Goal: Task Accomplishment & Management: Manage account settings

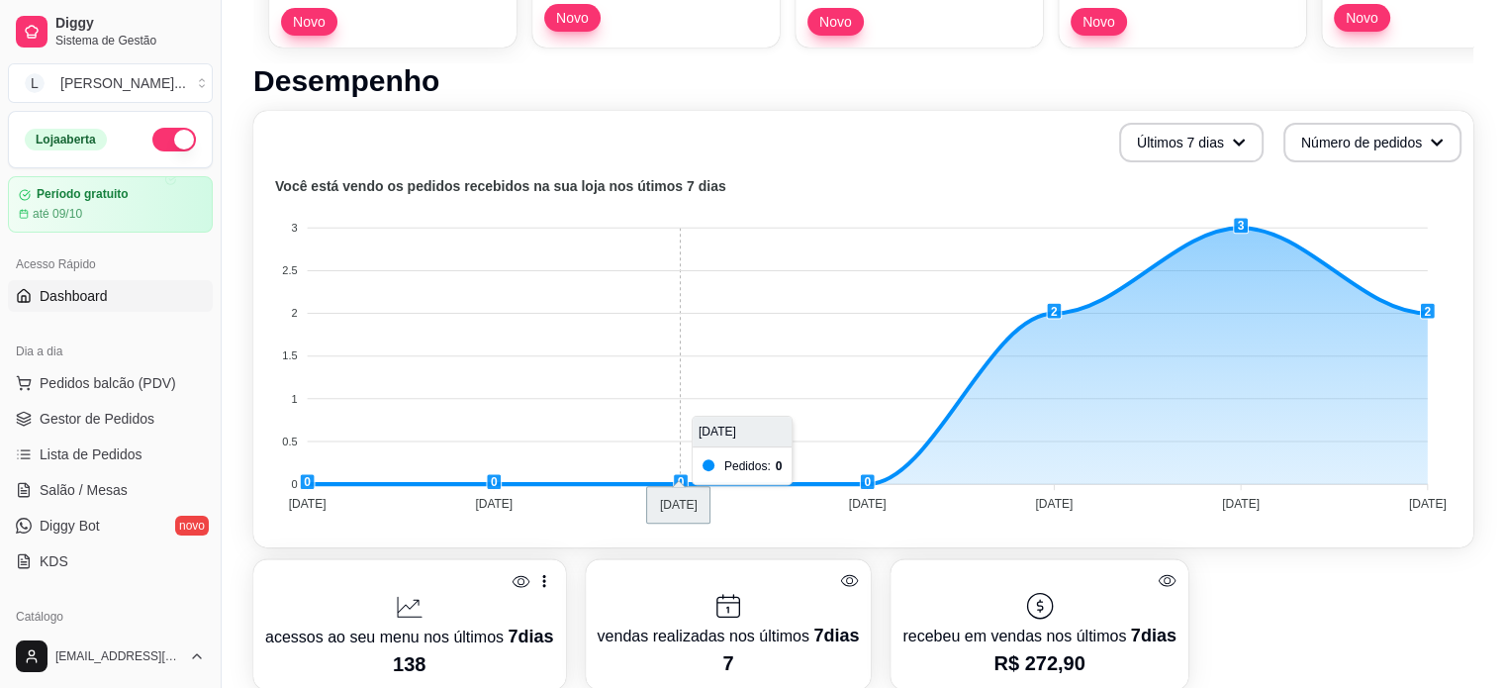
scroll to position [891, 0]
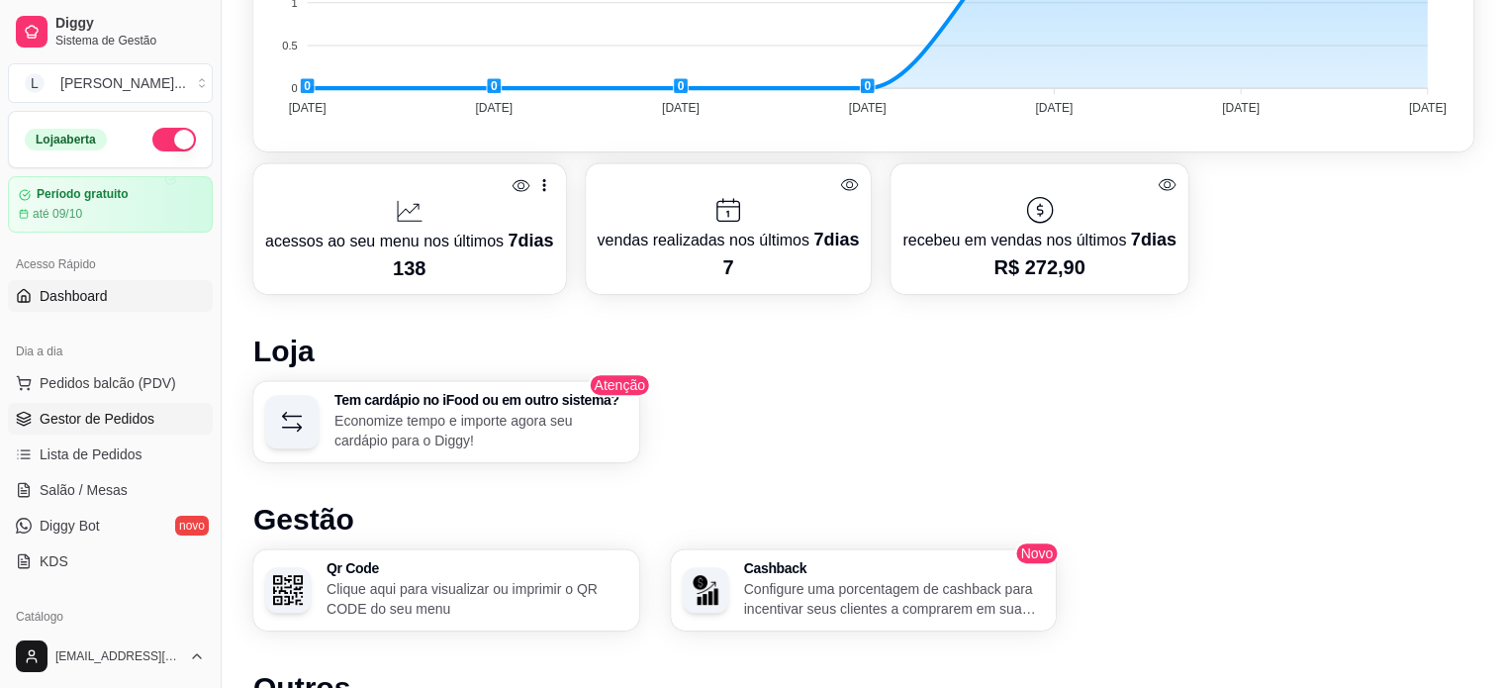
click at [113, 415] on span "Gestor de Pedidos" at bounding box center [97, 419] width 115 height 20
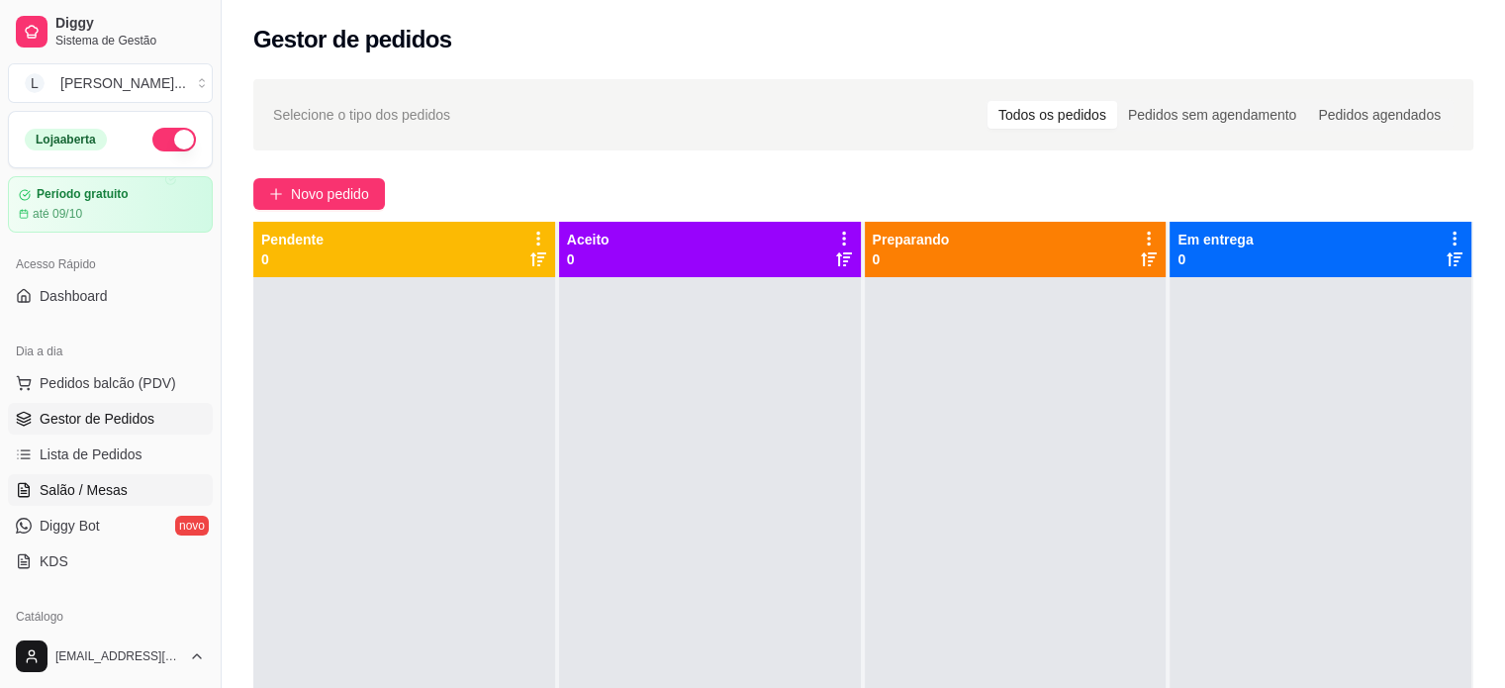
click at [135, 498] on link "Salão / Mesas" at bounding box center [110, 490] width 205 height 32
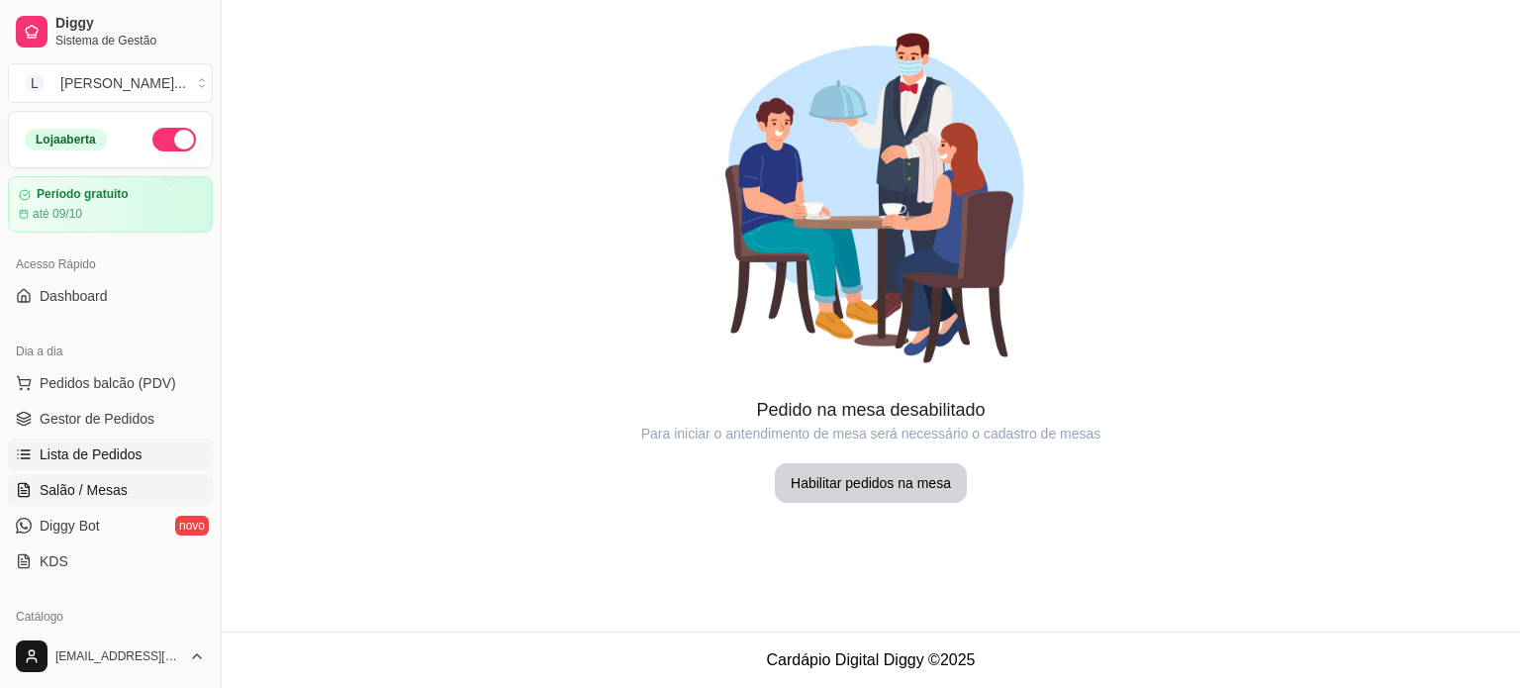
click at [123, 458] on span "Lista de Pedidos" at bounding box center [91, 454] width 103 height 20
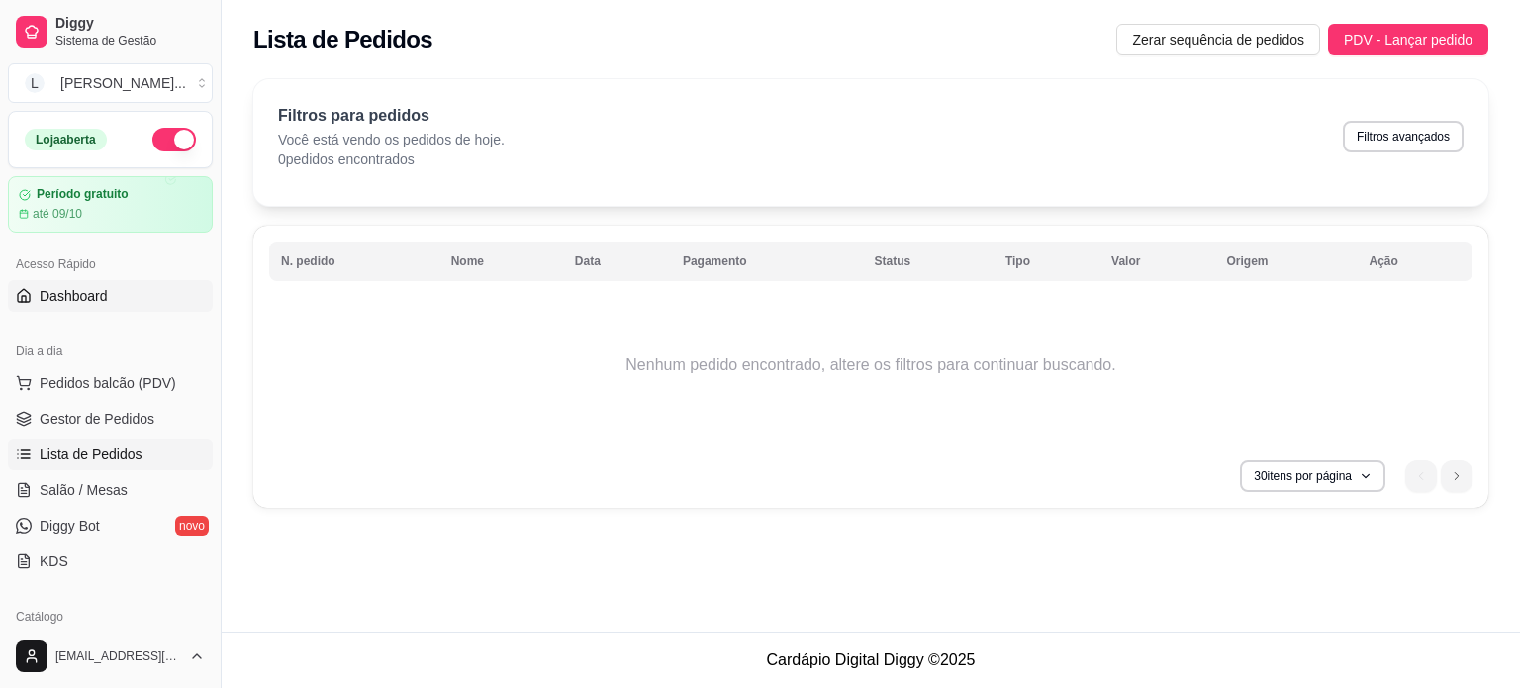
click at [107, 301] on link "Dashboard" at bounding box center [110, 296] width 205 height 32
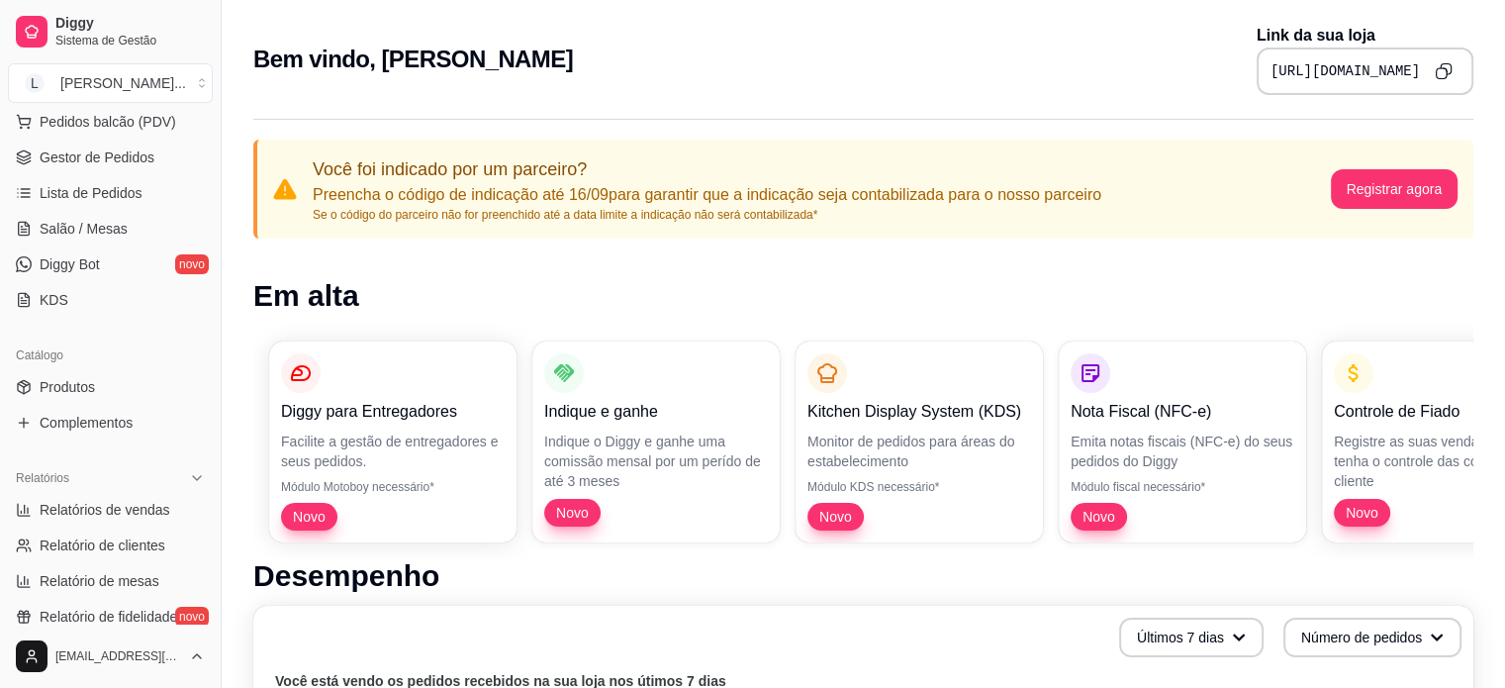
scroll to position [297, 0]
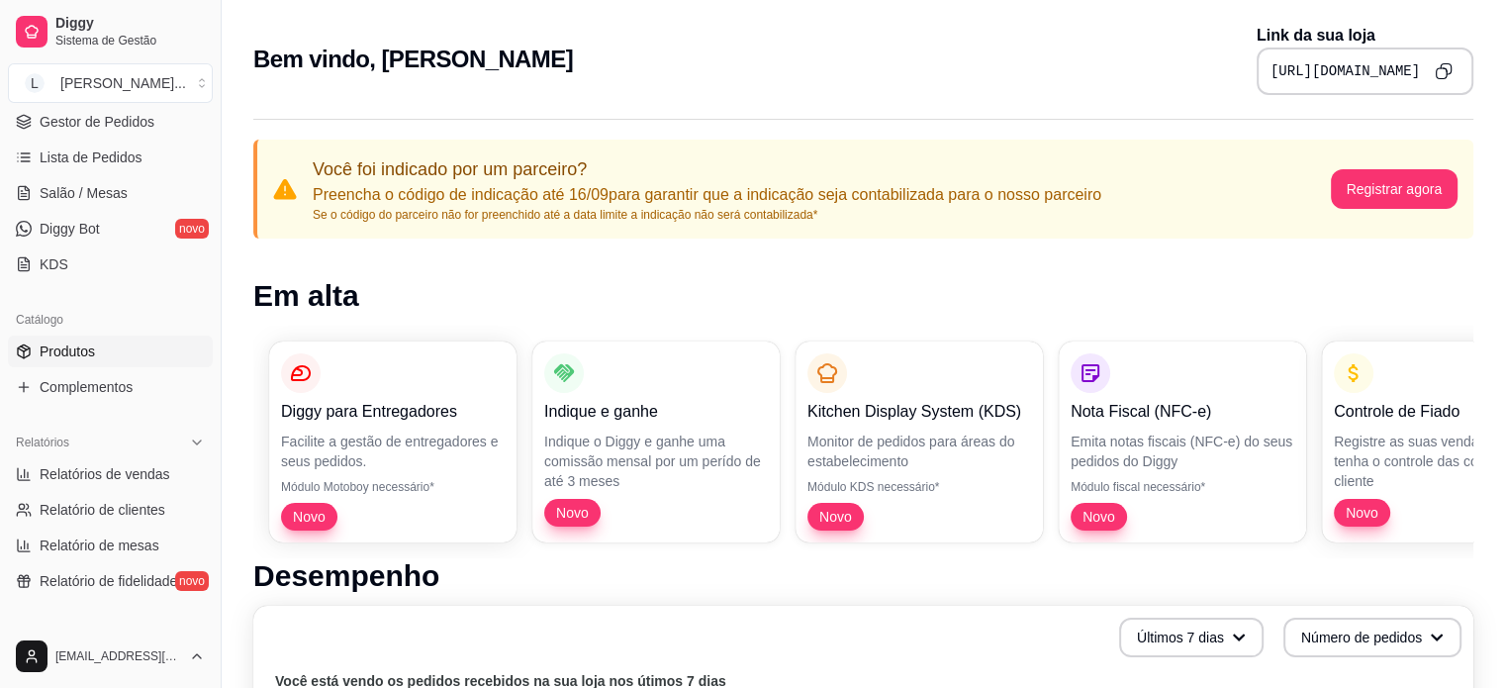
click at [113, 350] on link "Produtos" at bounding box center [110, 351] width 205 height 32
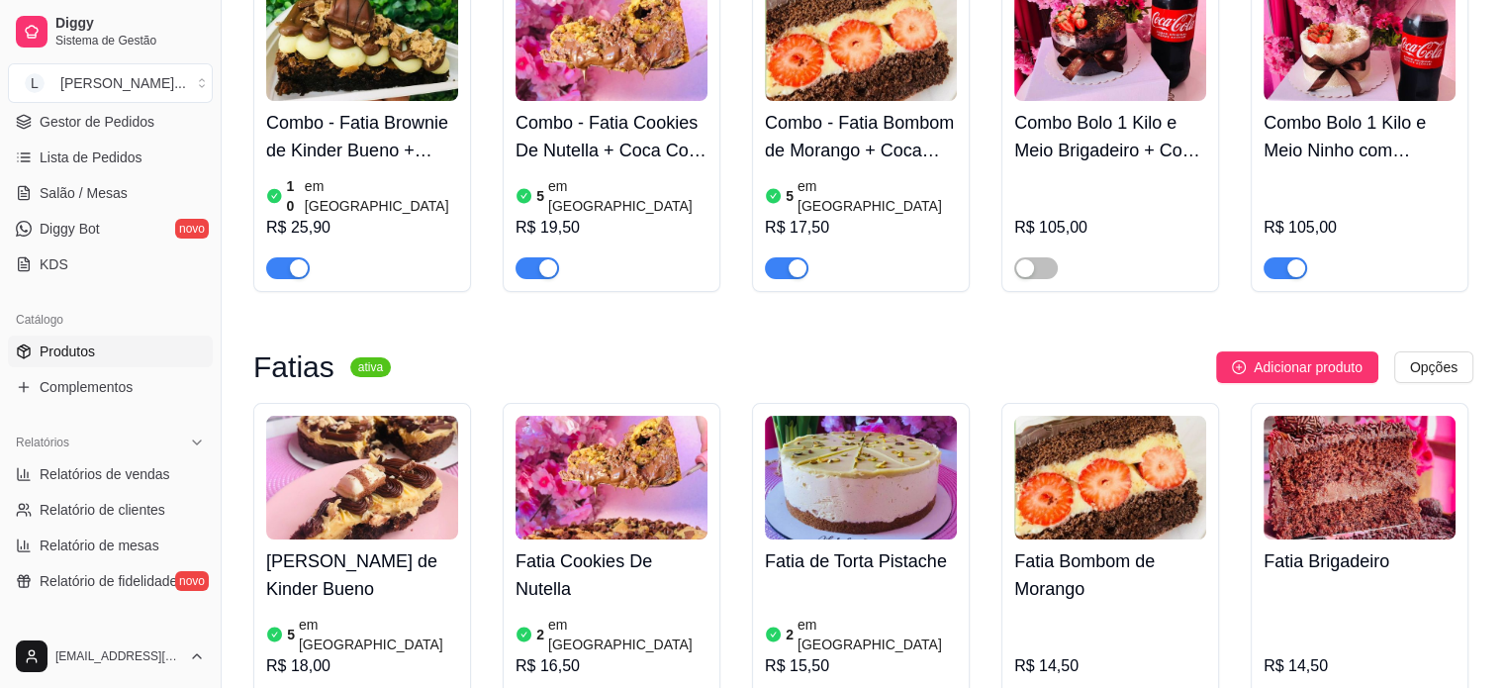
scroll to position [297, 0]
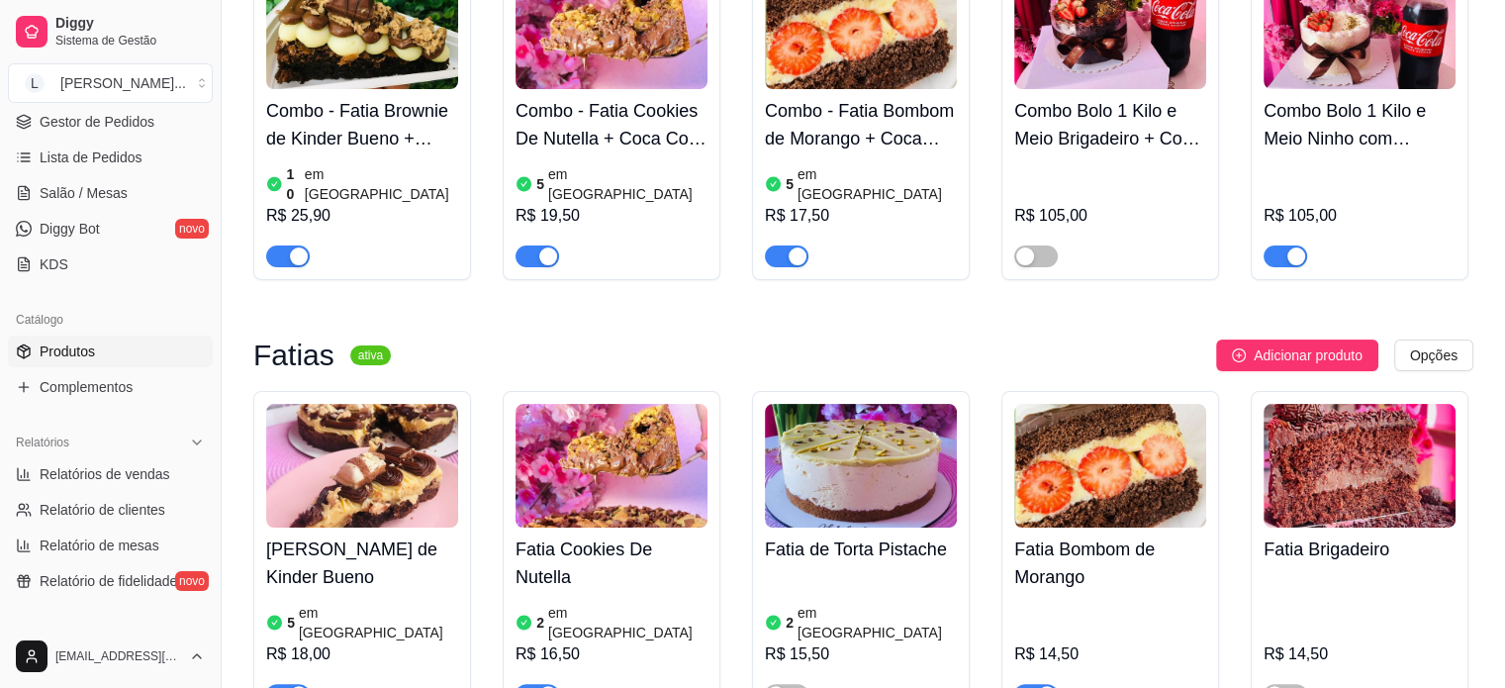
click at [325, 175] on article "em [GEOGRAPHIC_DATA]" at bounding box center [381, 184] width 153 height 40
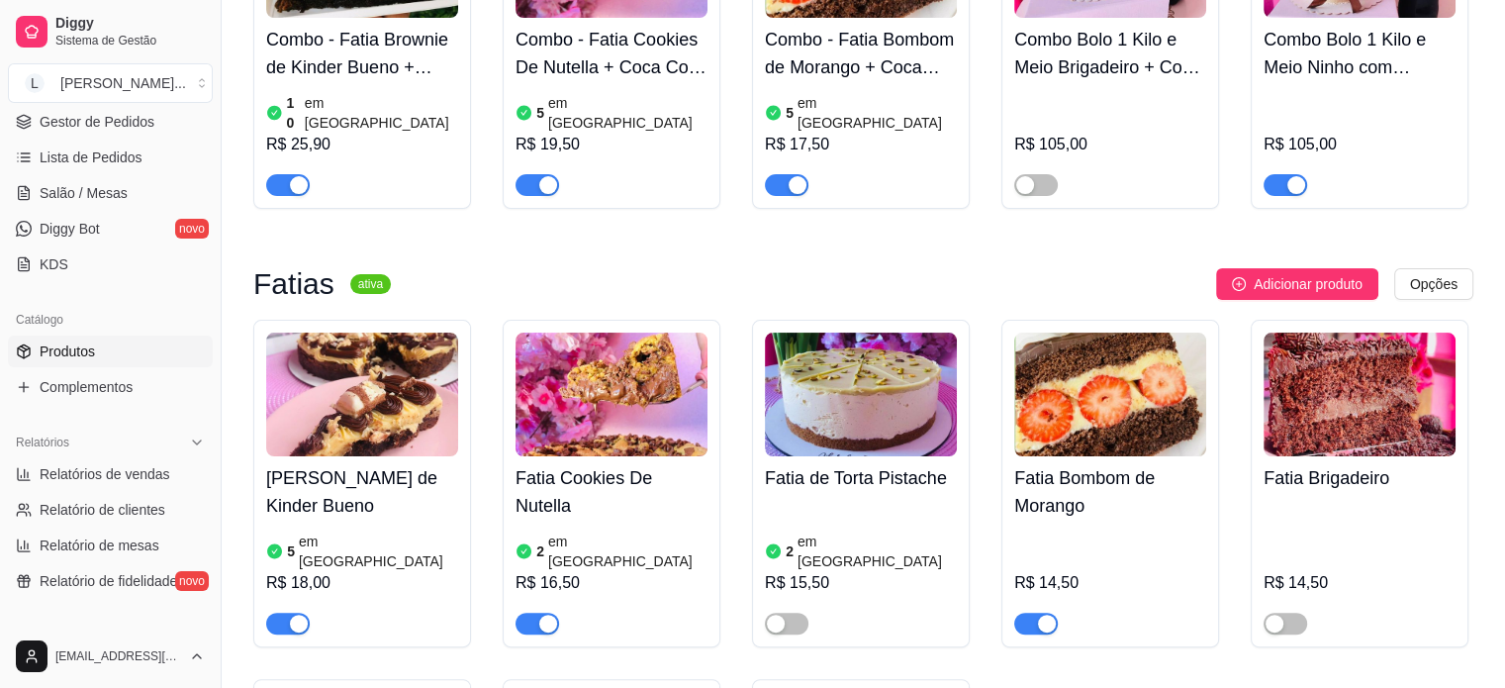
scroll to position [495, 0]
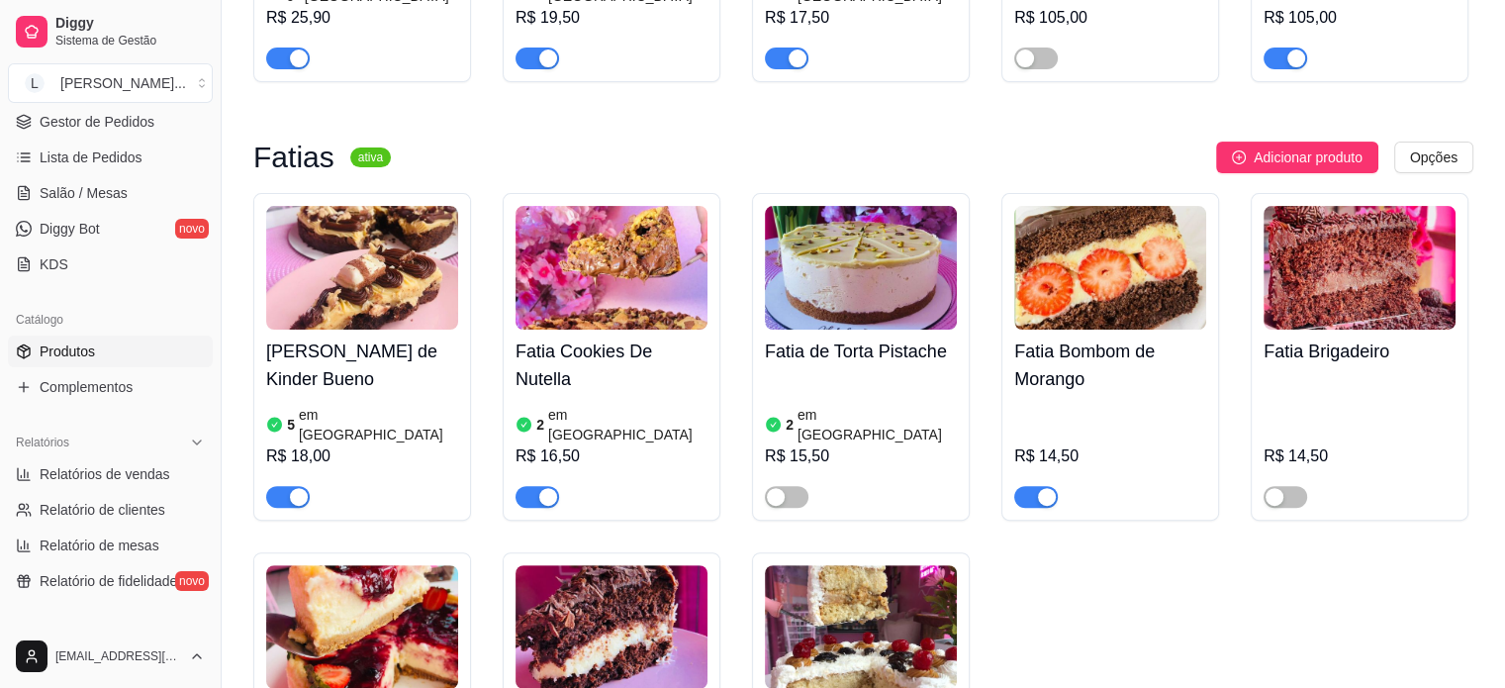
click at [299, 405] on article "em [GEOGRAPHIC_DATA]" at bounding box center [378, 425] width 159 height 40
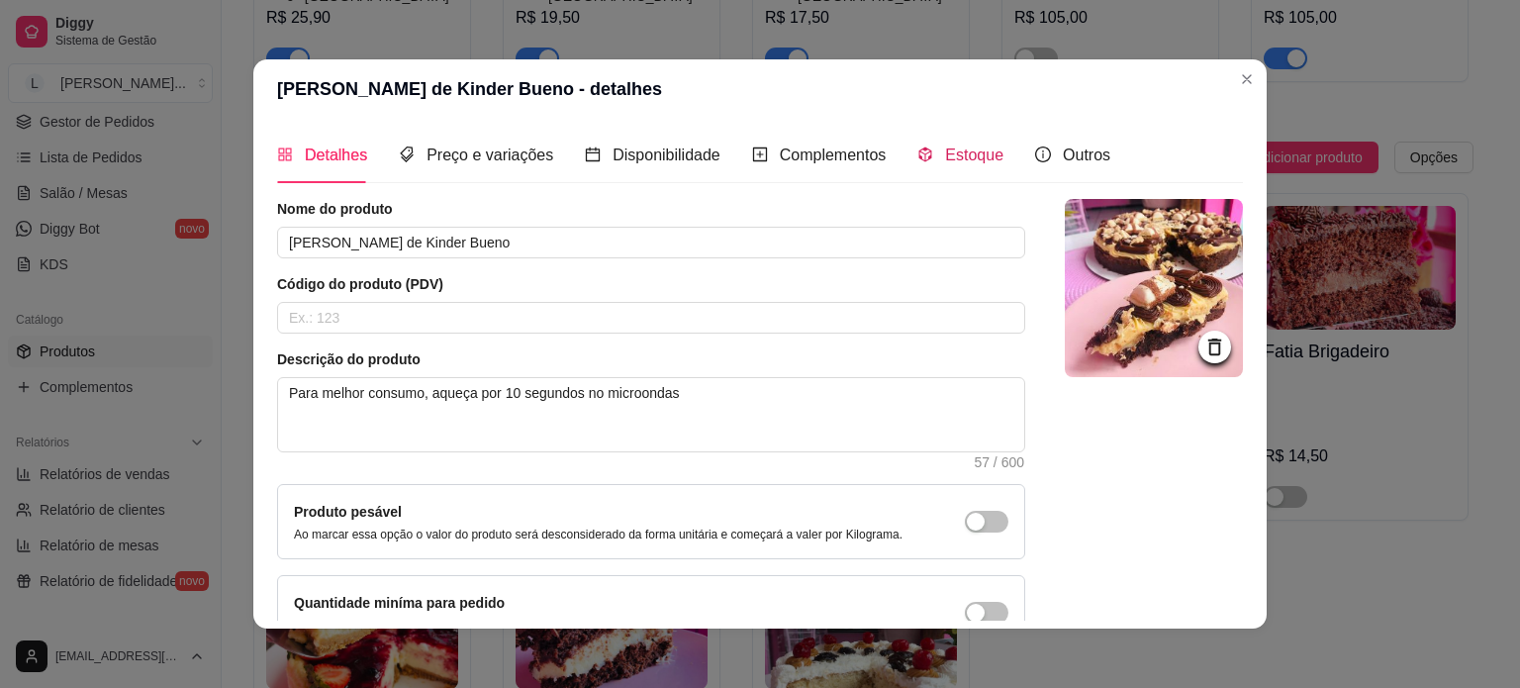
click at [948, 154] on span "Estoque" at bounding box center [974, 154] width 58 height 17
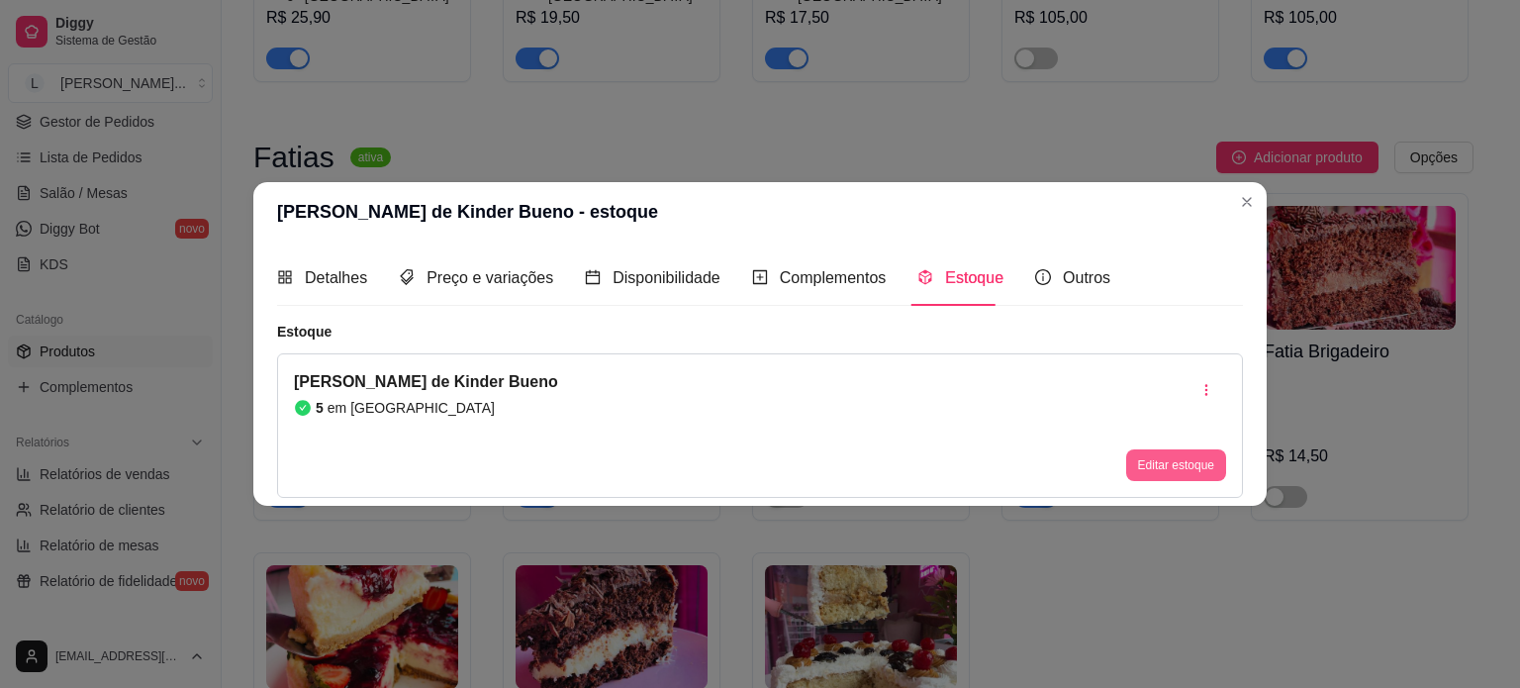
click at [1167, 460] on button "Editar estoque" at bounding box center [1176, 465] width 100 height 32
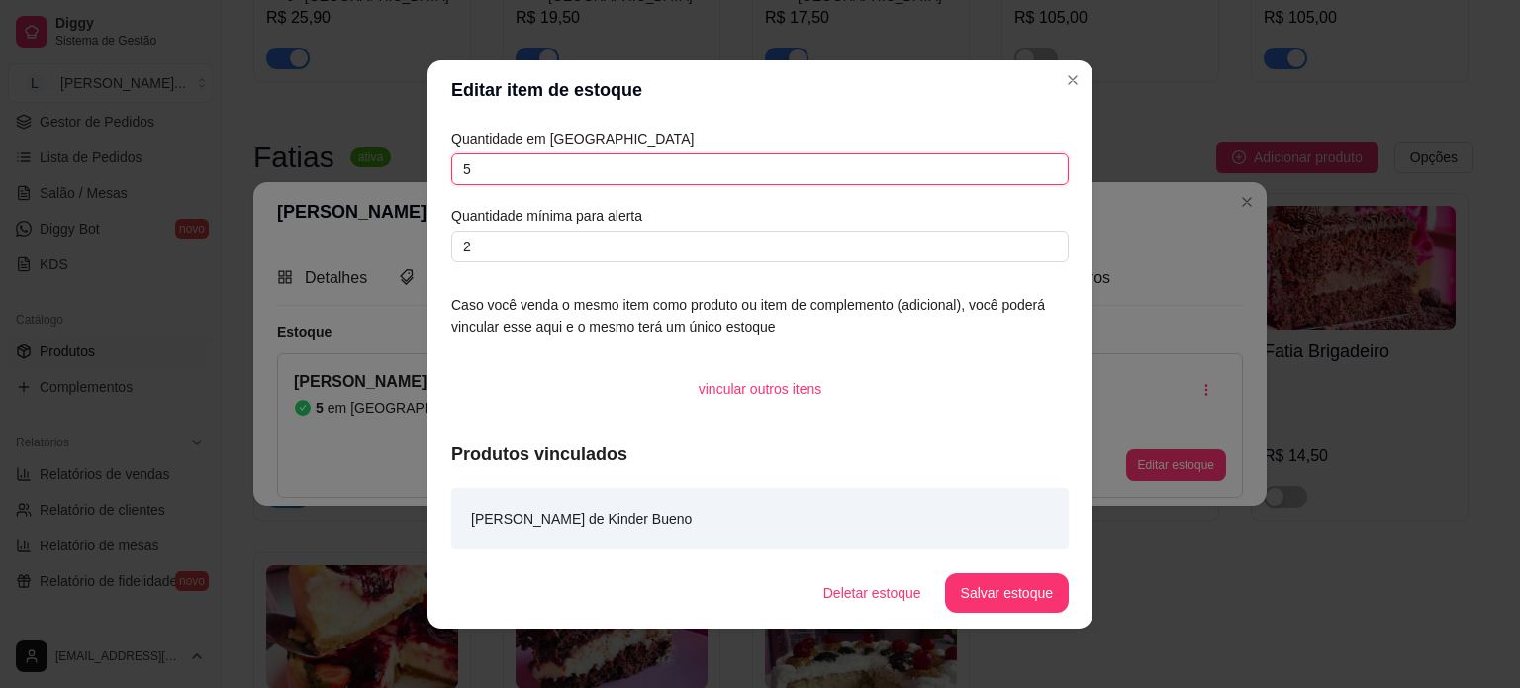
click at [509, 181] on input "5" at bounding box center [759, 169] width 617 height 32
type input "2"
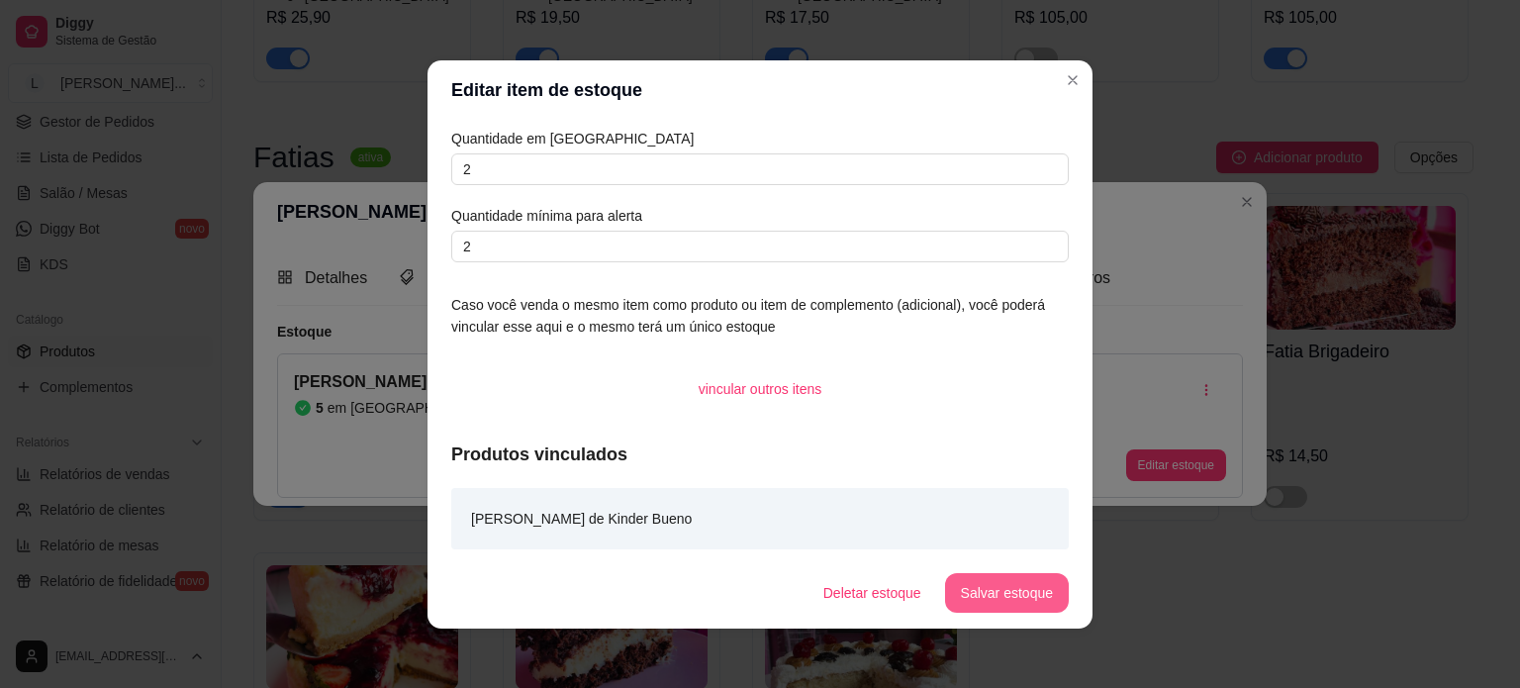
click at [1012, 597] on button "Salvar estoque" at bounding box center [1007, 593] width 124 height 40
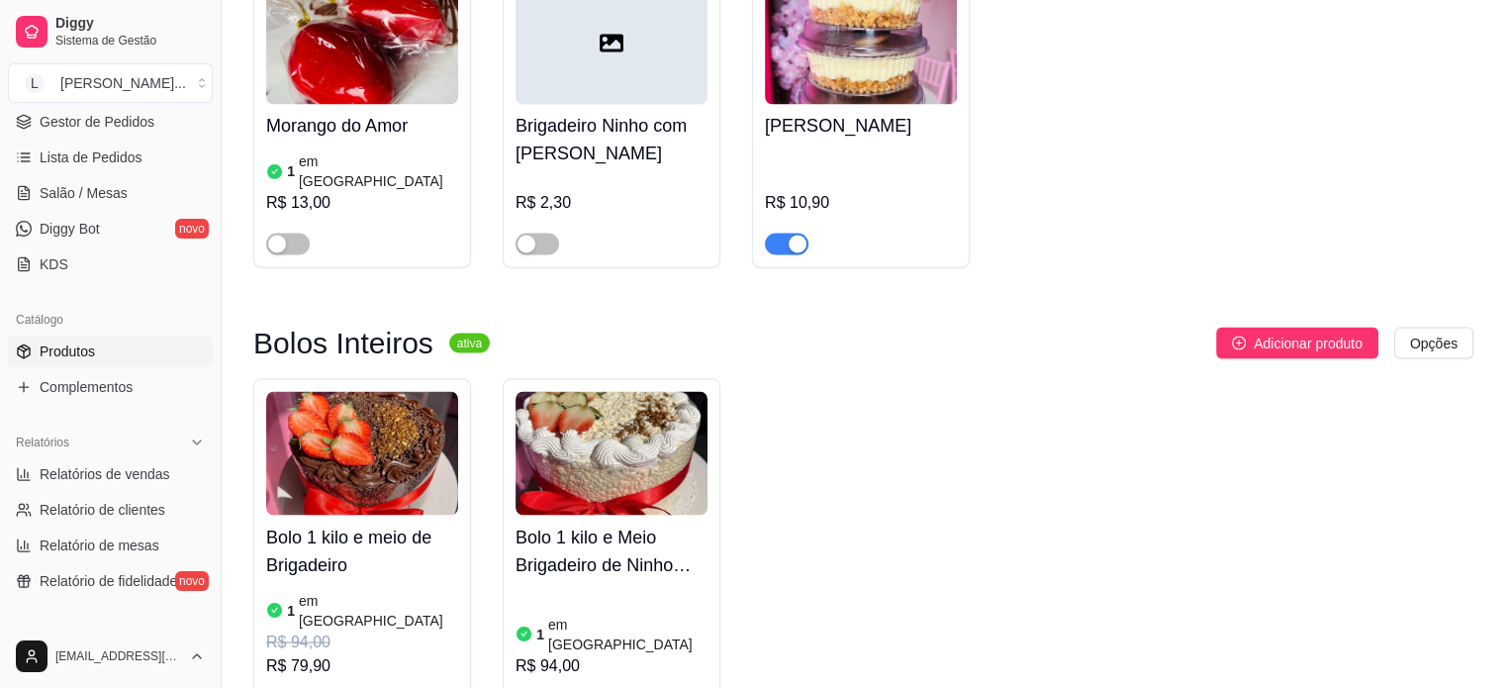
scroll to position [3562, 0]
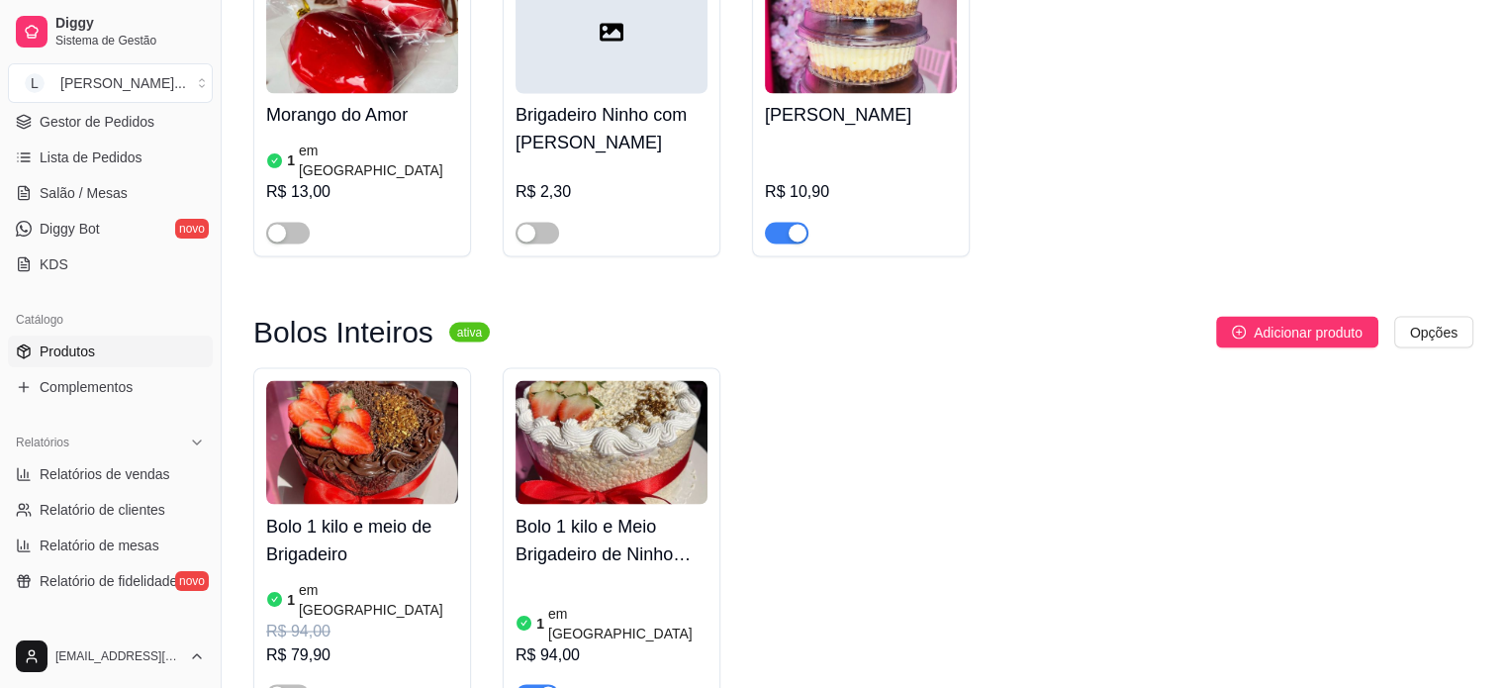
drag, startPoint x: 730, startPoint y: 308, endPoint x: 733, endPoint y: 285, distance: 23.0
drag, startPoint x: 733, startPoint y: 285, endPoint x: 917, endPoint y: 189, distance: 207.6
click at [920, 316] on div "Adicionar produto Opções" at bounding box center [990, 332] width 968 height 32
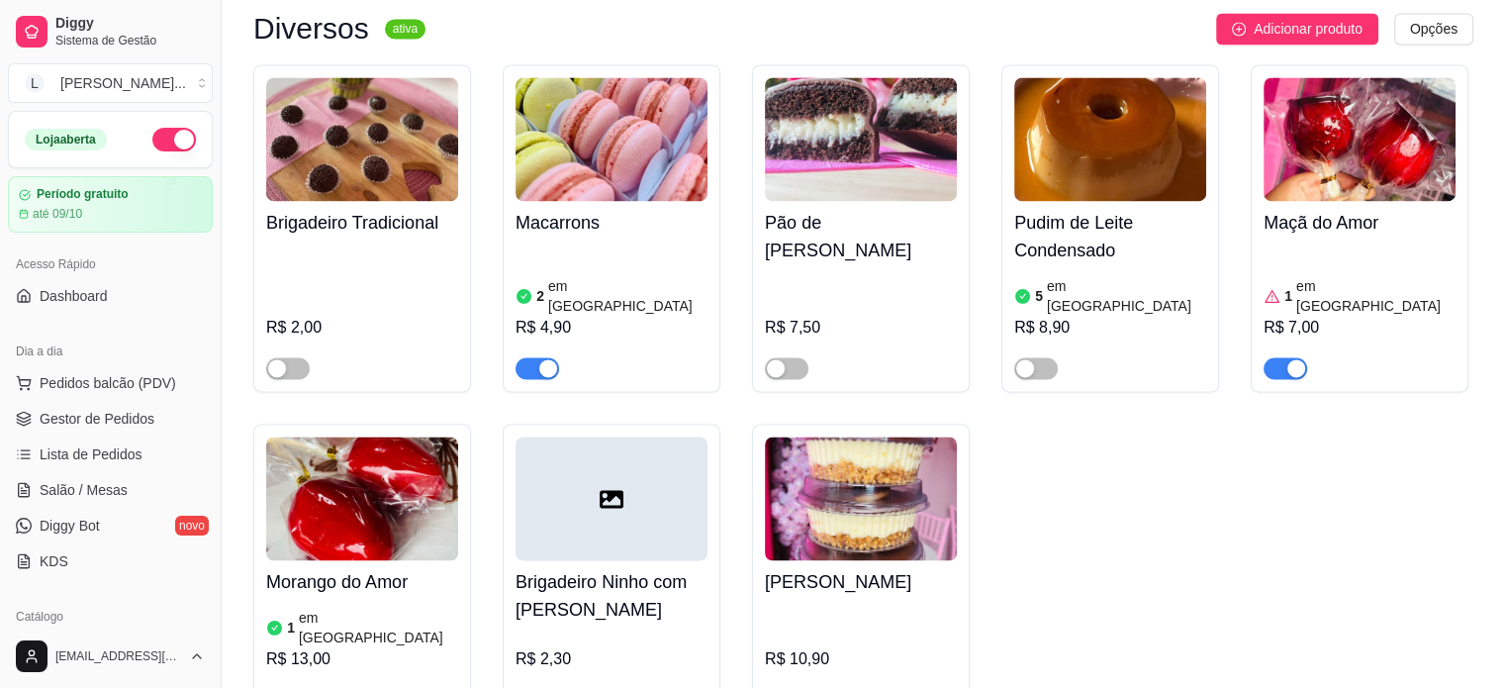
scroll to position [3061, 0]
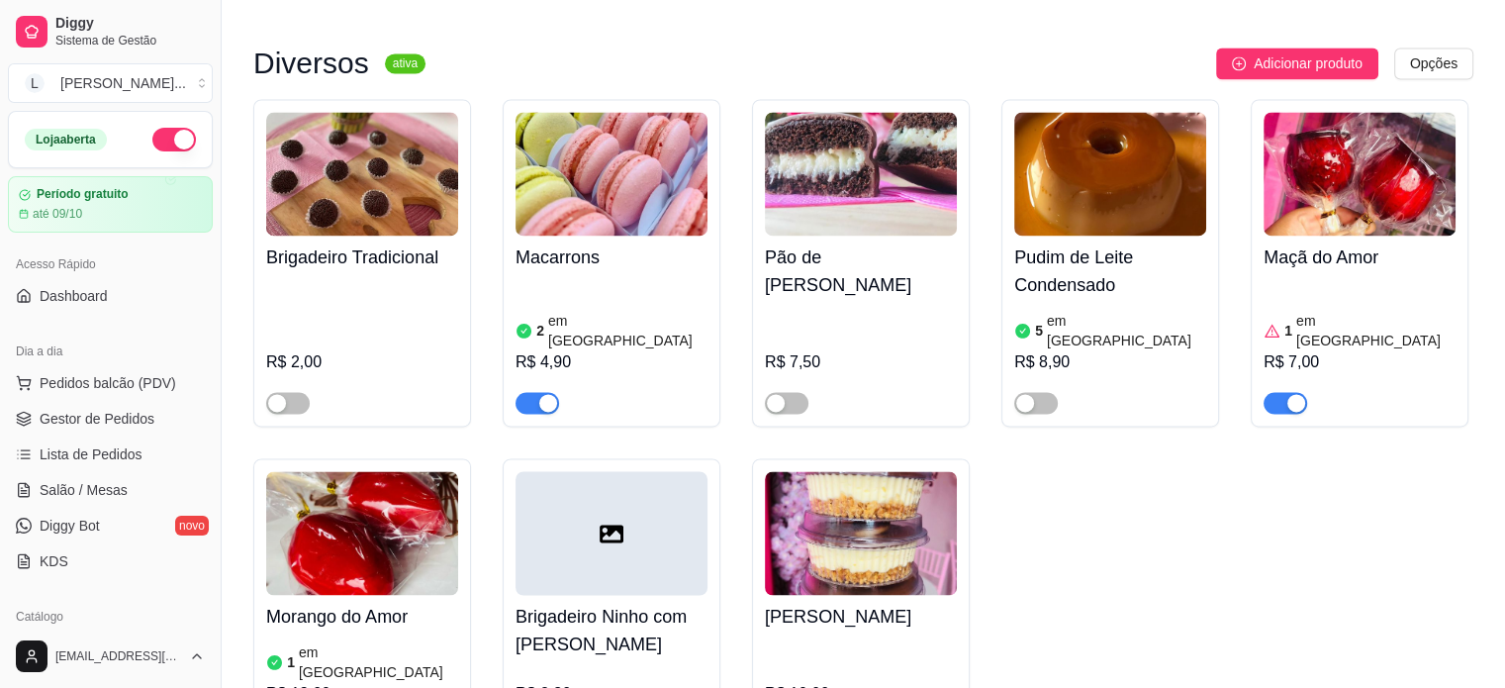
click at [123, 142] on div "Loja aberta" at bounding box center [110, 140] width 171 height 24
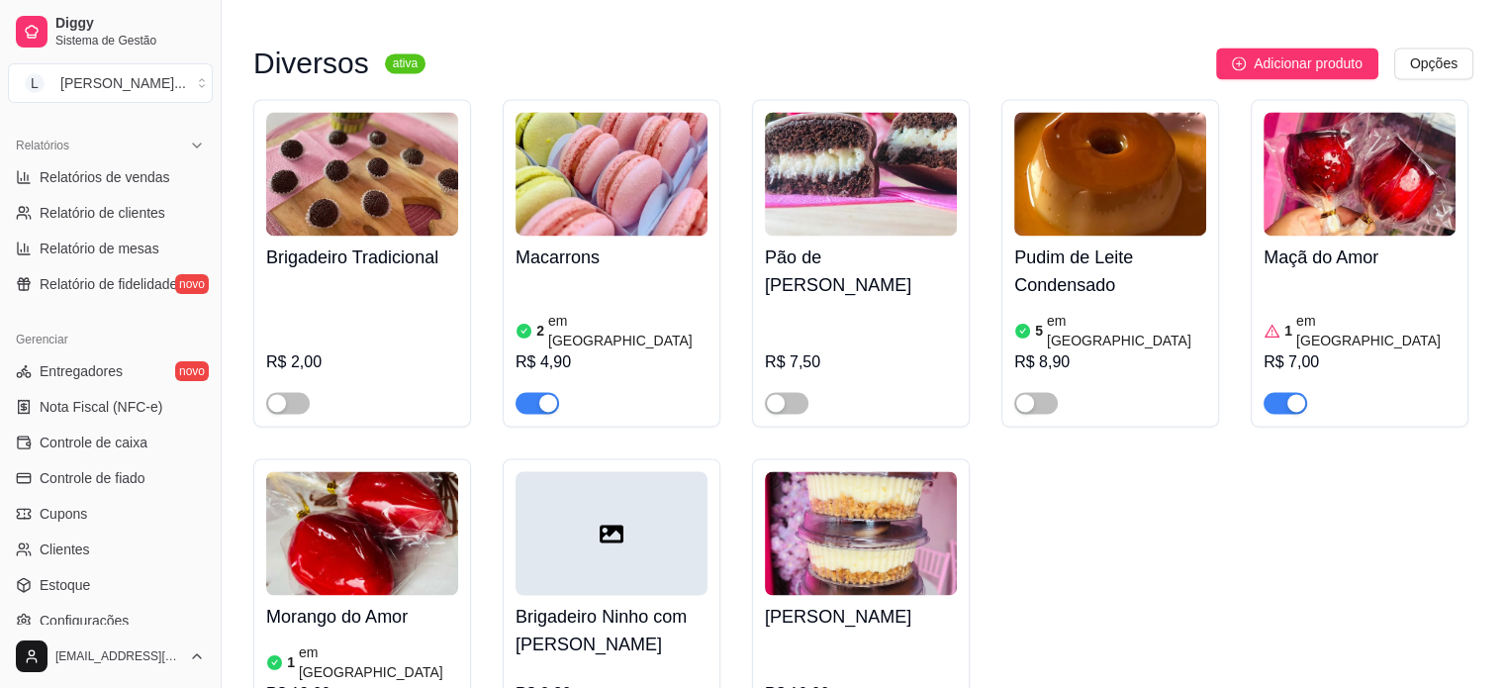
scroll to position [693, 0]
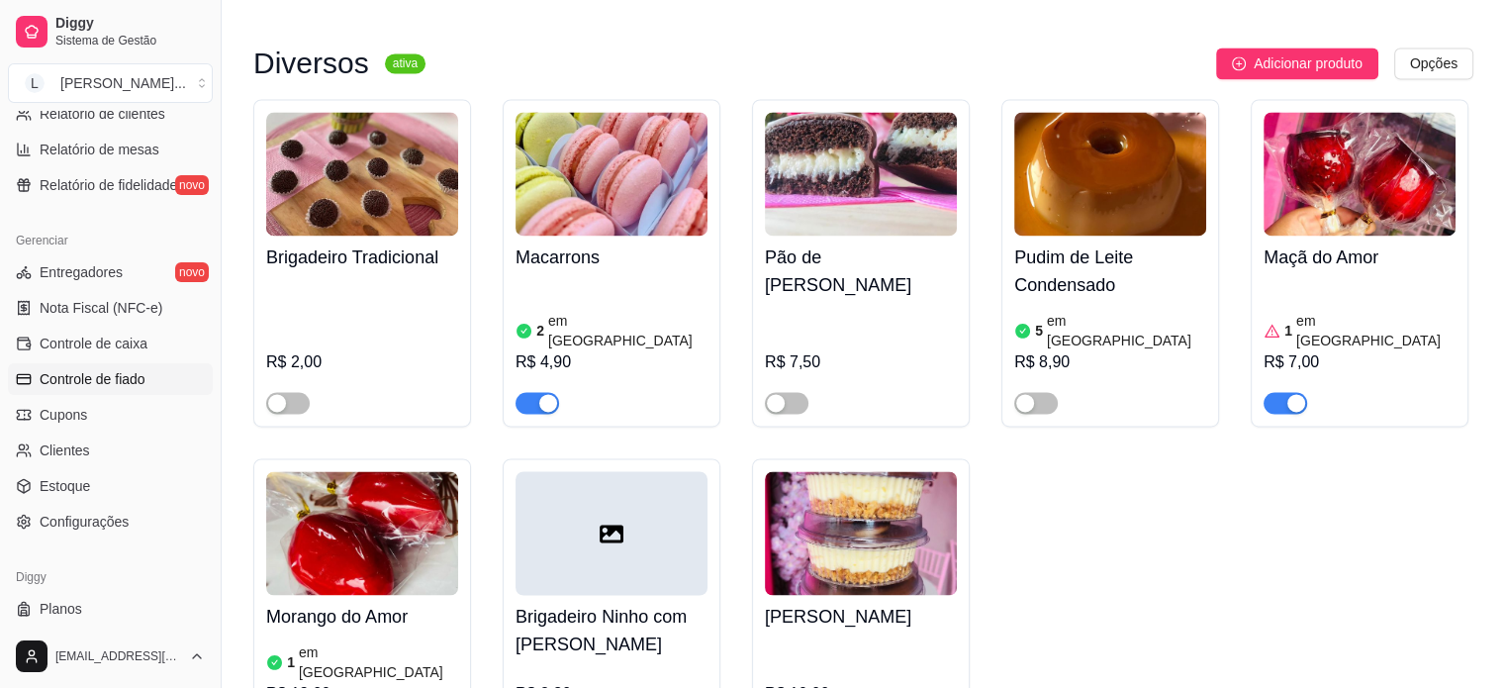
click at [115, 379] on span "Controle de fiado" at bounding box center [93, 379] width 106 height 20
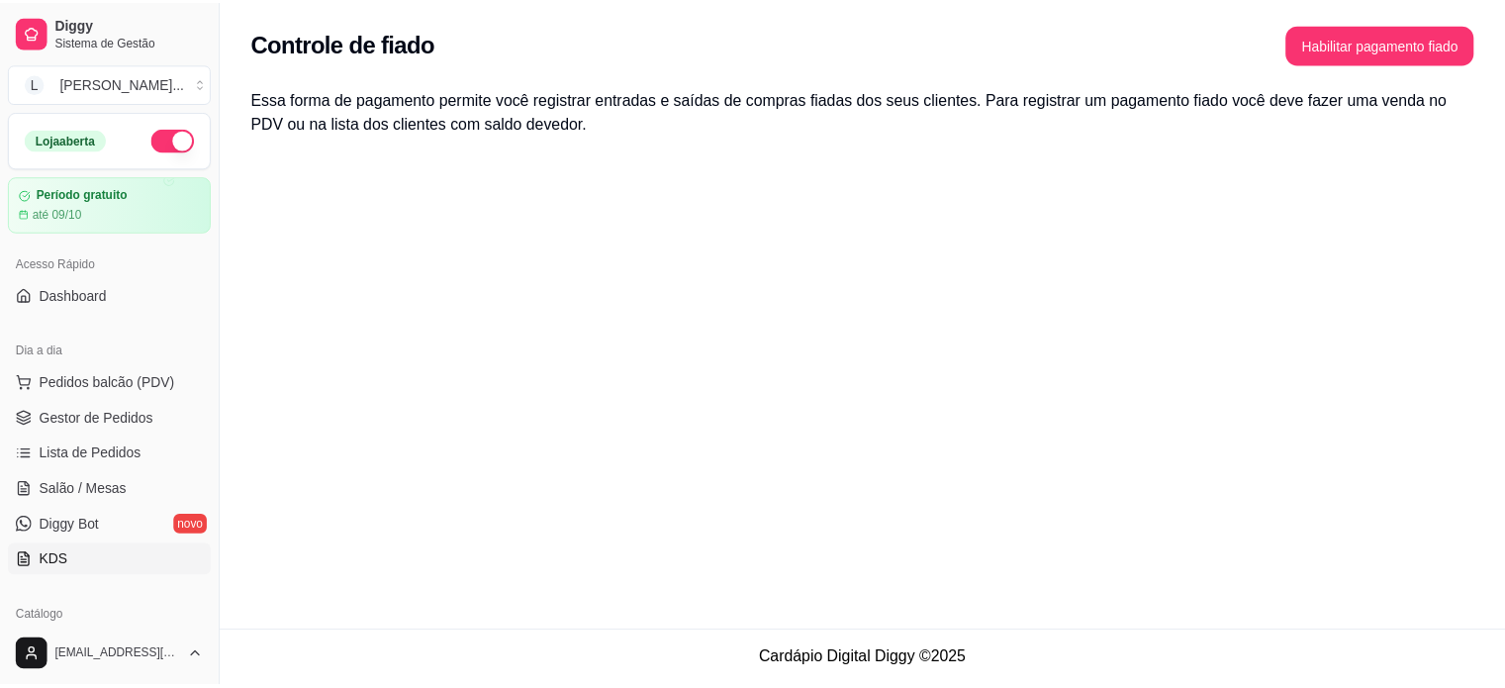
scroll to position [99, 0]
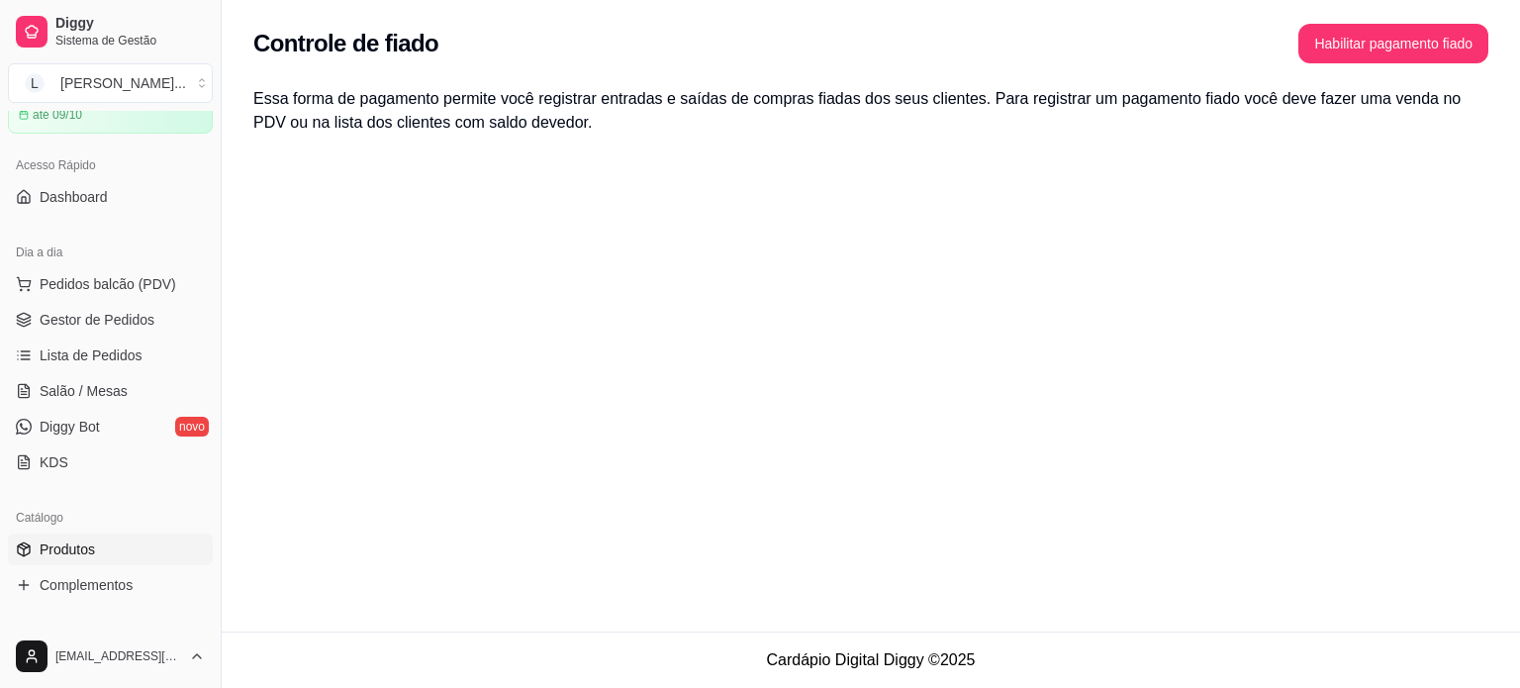
click at [125, 555] on link "Produtos" at bounding box center [110, 549] width 205 height 32
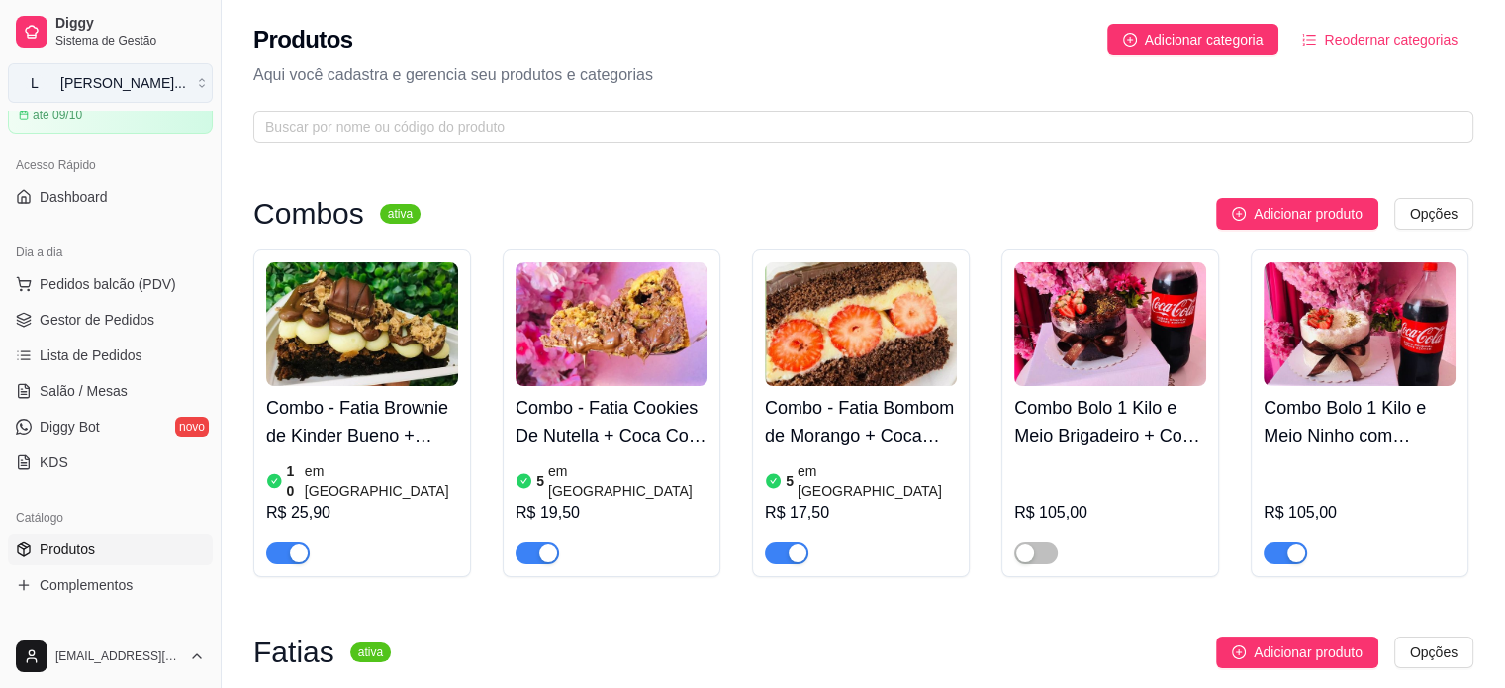
click at [123, 78] on div "[PERSON_NAME] ..." at bounding box center [123, 83] width 126 height 20
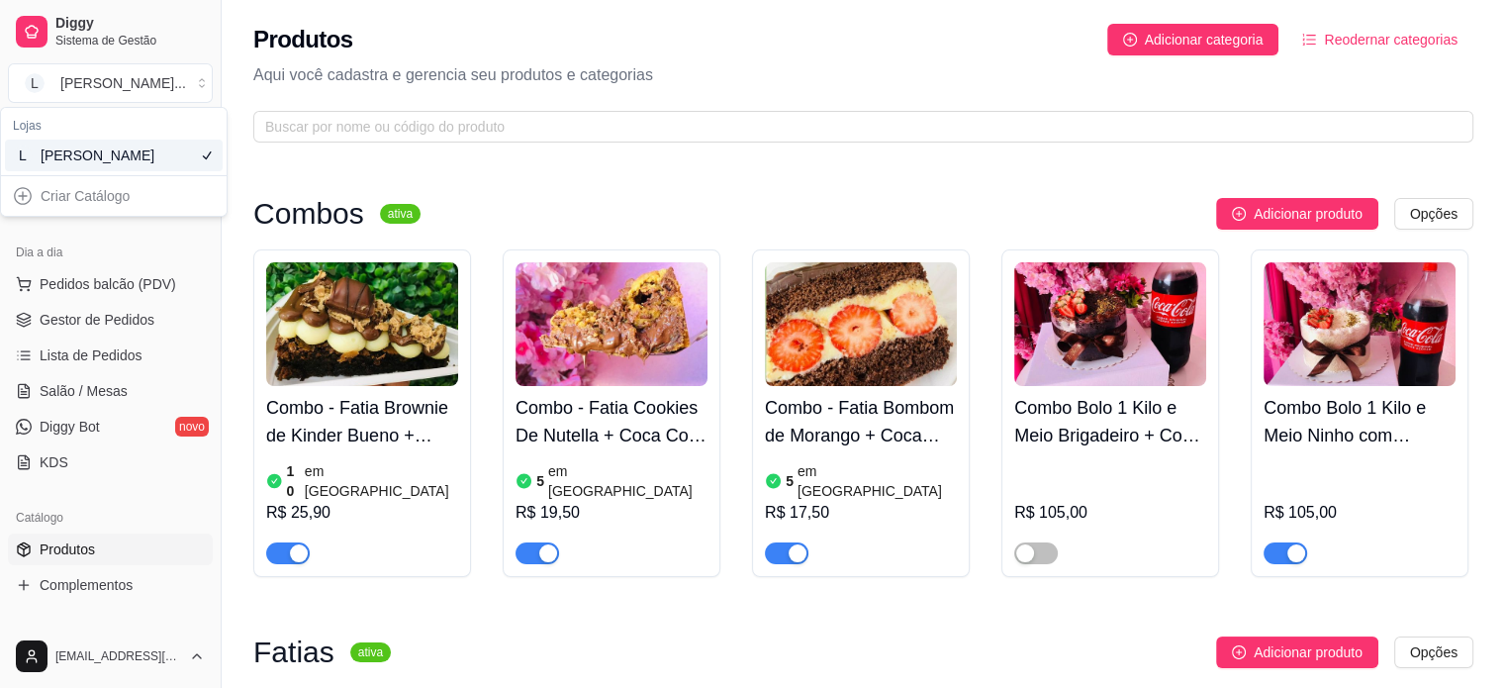
click at [169, 246] on div "Dia a dia" at bounding box center [110, 252] width 205 height 32
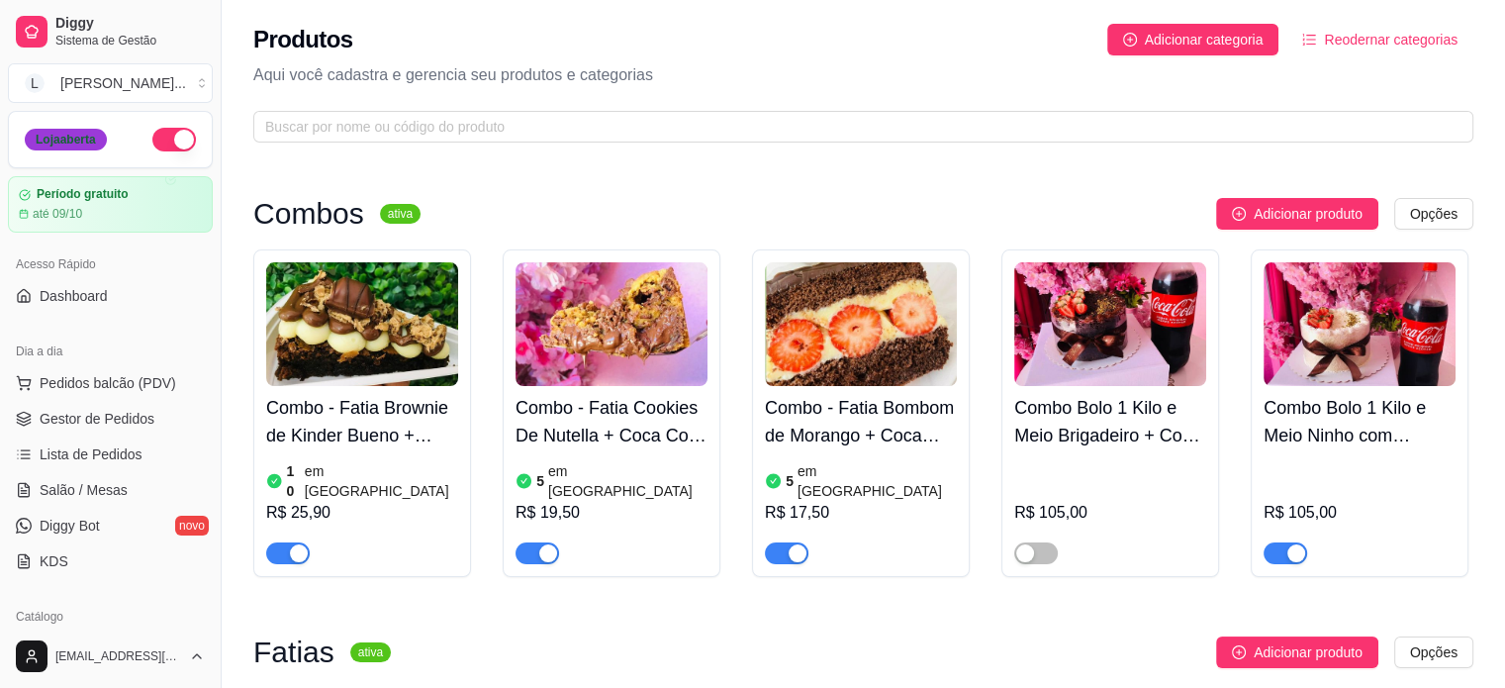
click at [95, 141] on div "Loja aberta" at bounding box center [66, 140] width 82 height 22
click at [108, 145] on div "Loja aberta" at bounding box center [110, 140] width 171 height 24
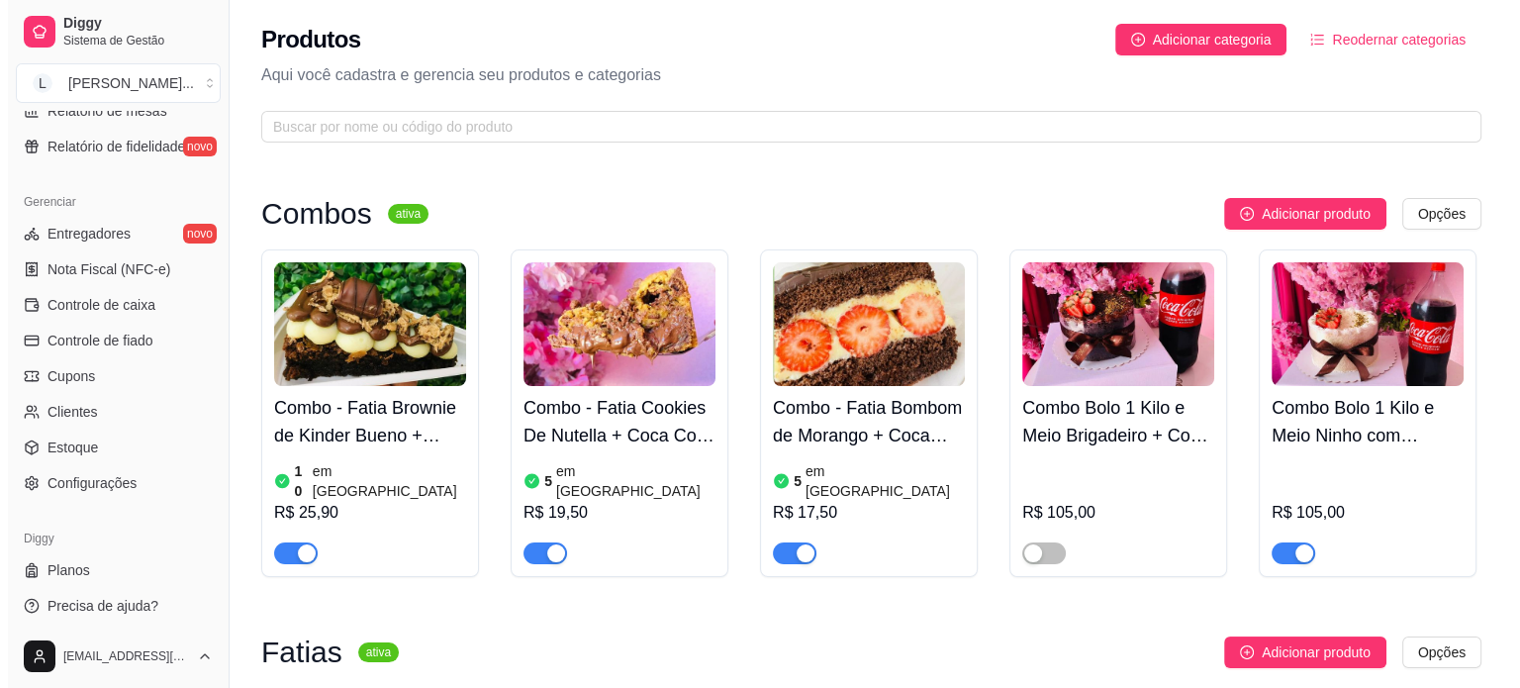
scroll to position [735, 0]
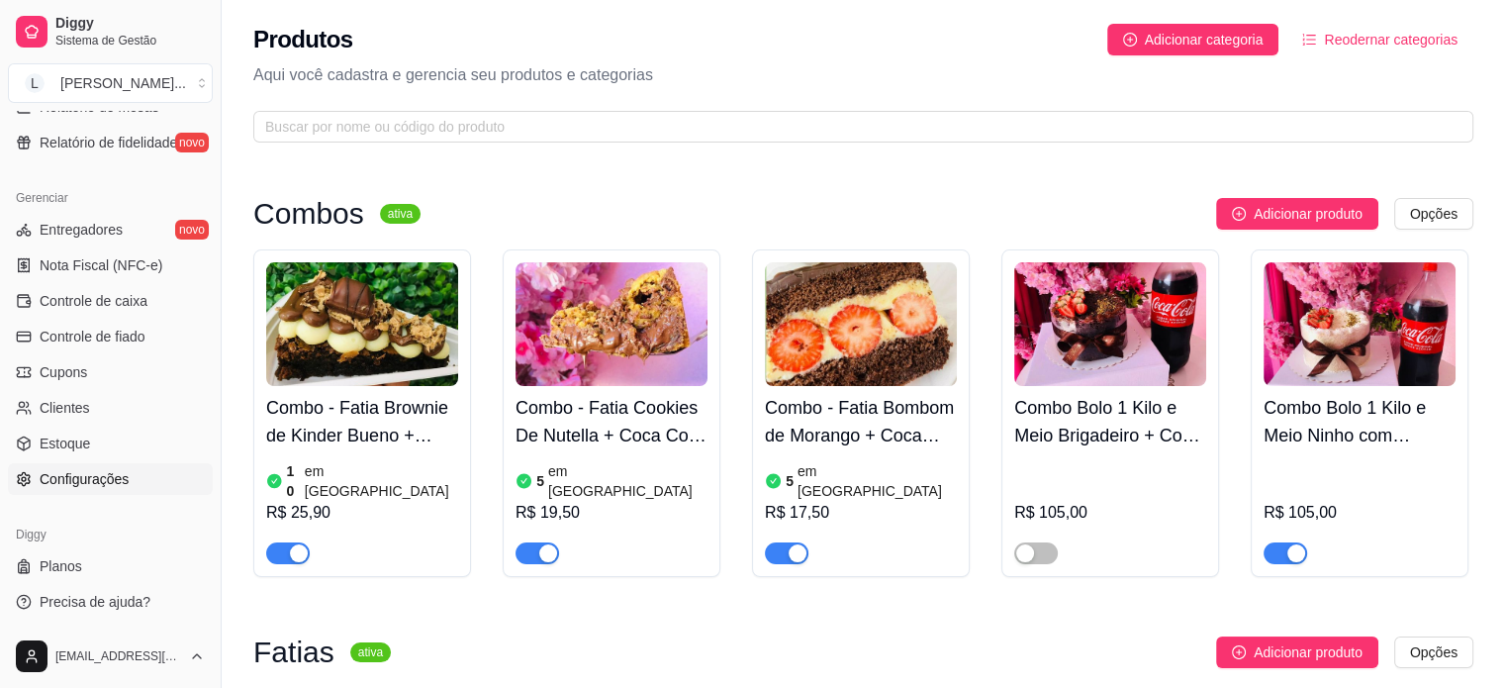
click at [125, 489] on link "Configurações" at bounding box center [110, 479] width 205 height 32
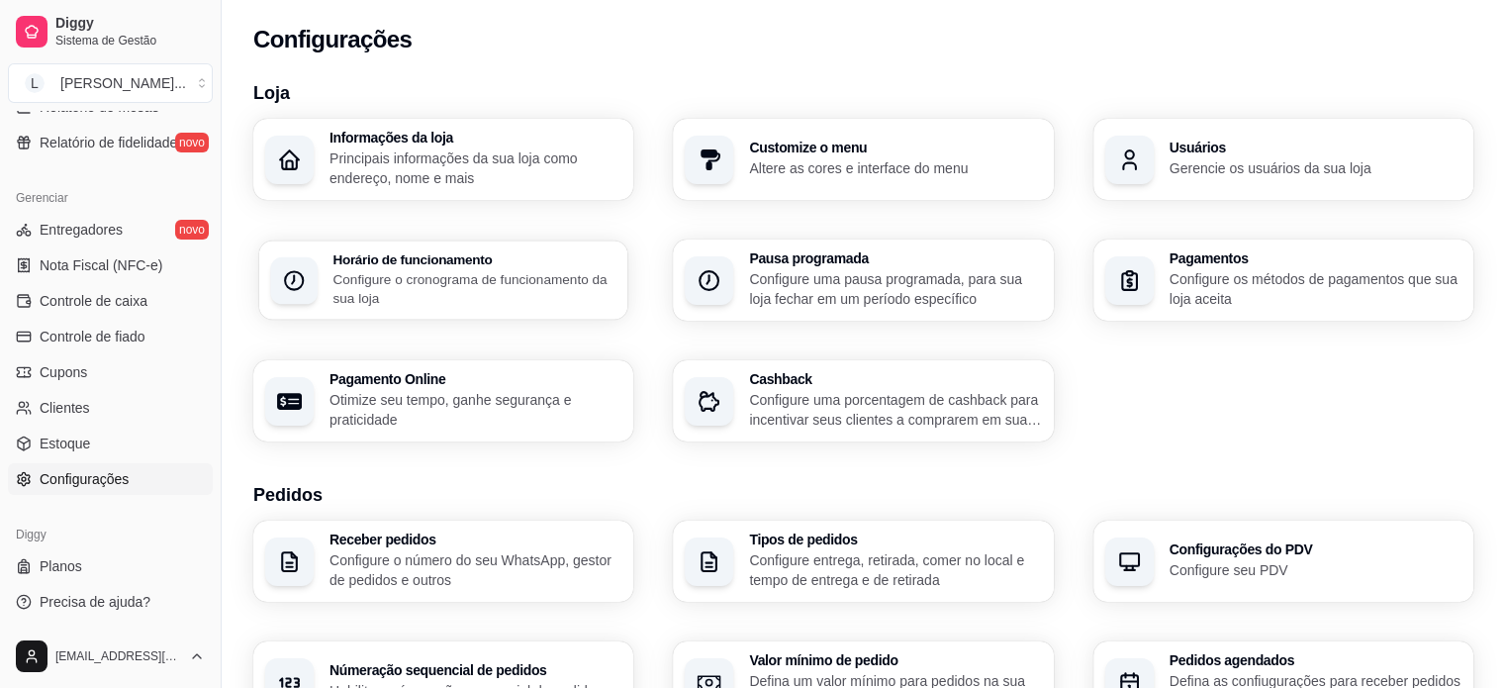
click at [390, 296] on p "Configure o cronograma de funcionamento da sua loja" at bounding box center [473, 288] width 283 height 39
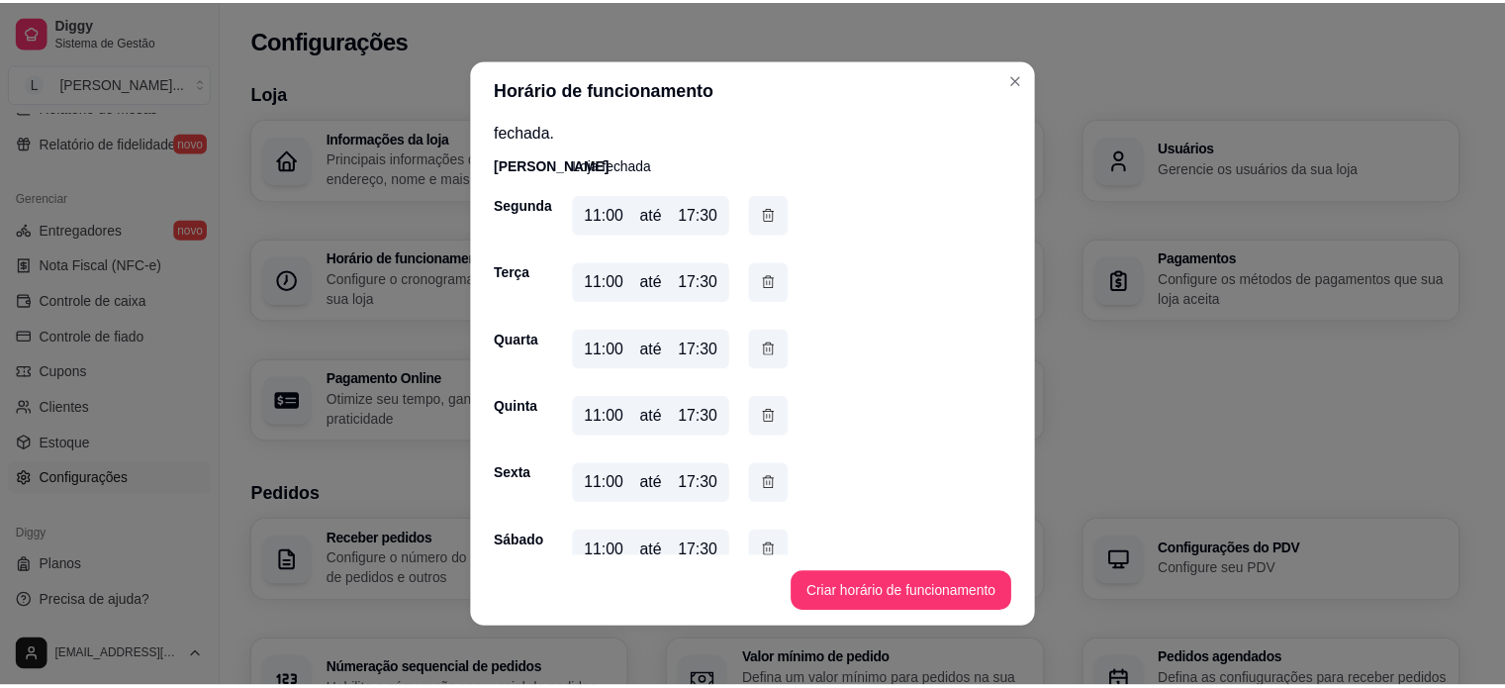
scroll to position [83, 0]
